Goal: Information Seeking & Learning: Learn about a topic

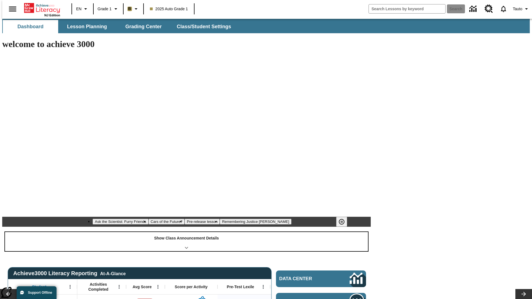
click at [186, 232] on div "Show Class Announcement Details" at bounding box center [186, 241] width 363 height 19
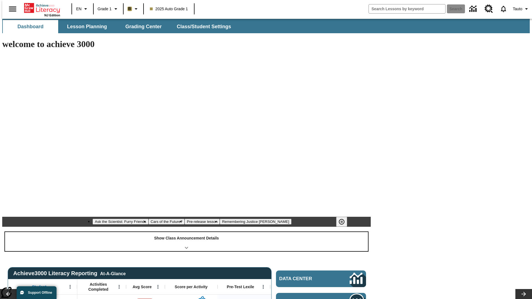
click at [186, 232] on div "Show Class Announcement Details" at bounding box center [186, 241] width 363 height 19
